Goal: Transaction & Acquisition: Obtain resource

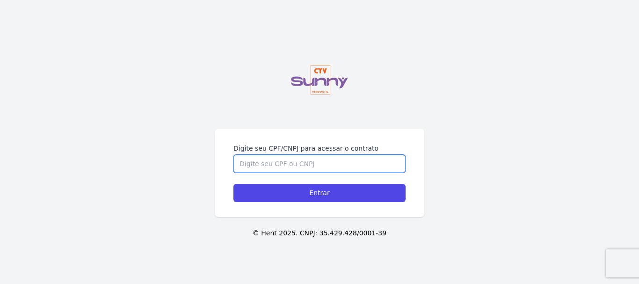
click at [329, 165] on input "Digite seu CPF/CNPJ para acessar o contrato" at bounding box center [319, 164] width 172 height 18
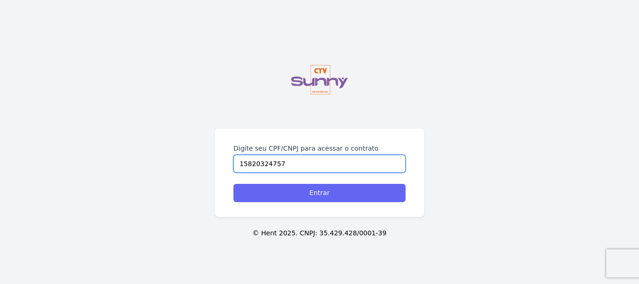
type input "15820324757"
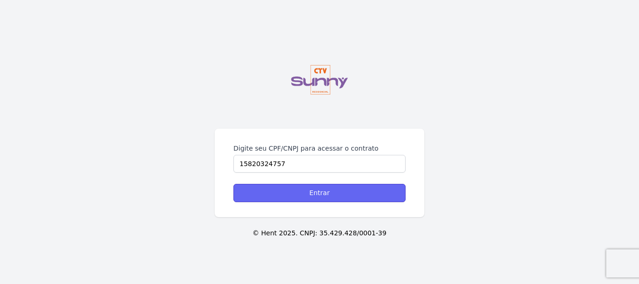
click at [319, 196] on input "Entrar" at bounding box center [319, 193] width 172 height 18
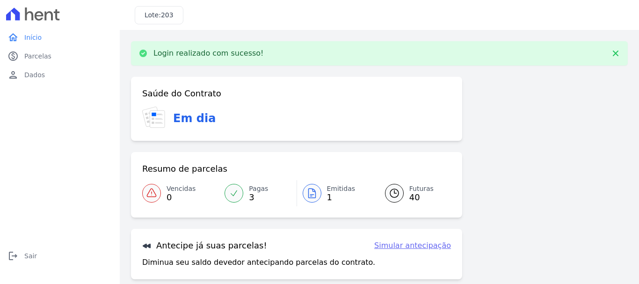
click at [329, 193] on span "Emitidas" at bounding box center [341, 189] width 29 height 10
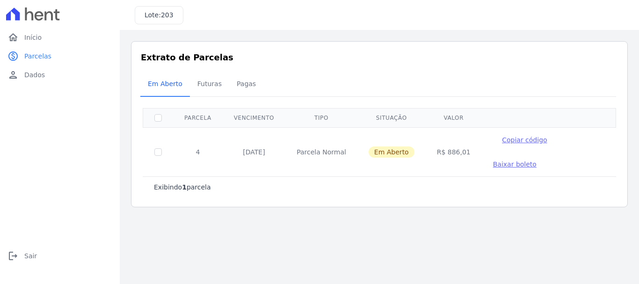
click at [154, 144] on td at bounding box center [158, 151] width 30 height 49
click at [155, 148] on input "checkbox" at bounding box center [157, 151] width 7 height 7
checkbox input "true"
click at [536, 160] on span "Baixar boleto" at bounding box center [514, 163] width 43 height 7
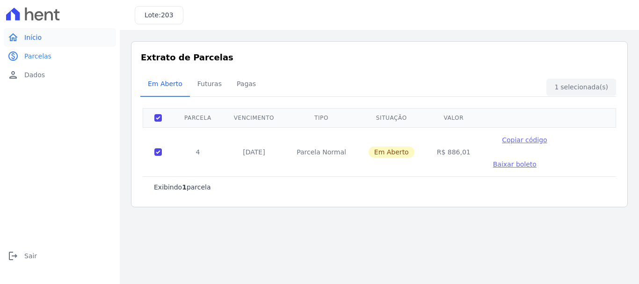
click at [36, 38] on span "Início" at bounding box center [32, 37] width 17 height 9
